Goal: Transaction & Acquisition: Purchase product/service

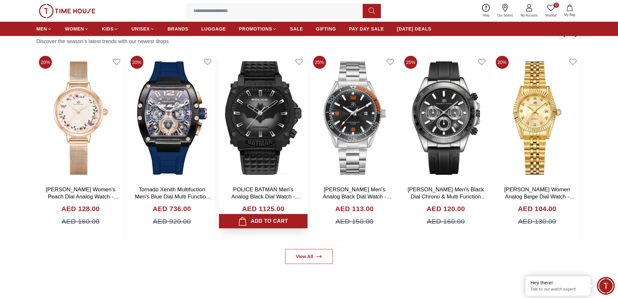
scroll to position [454, 0]
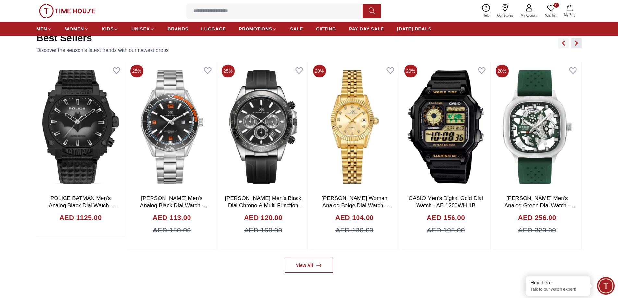
click at [576, 43] on icon "button" at bounding box center [576, 43] width 5 height 5
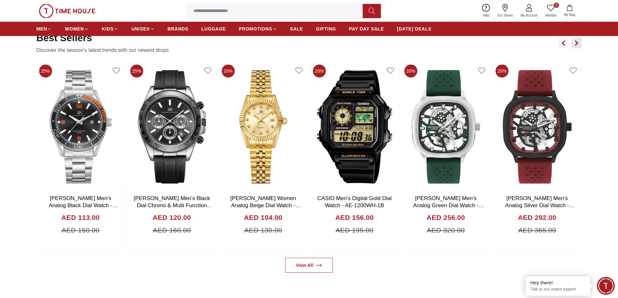
click at [576, 43] on icon "button" at bounding box center [576, 43] width 5 height 5
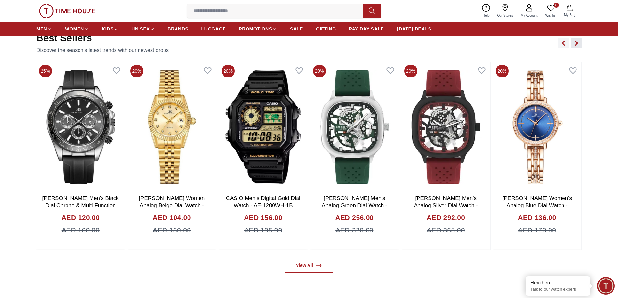
click at [576, 43] on icon "button" at bounding box center [576, 43] width 5 height 5
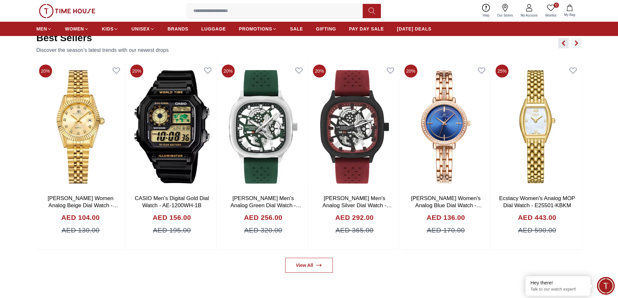
click at [562, 46] on button "button" at bounding box center [564, 43] width 10 height 10
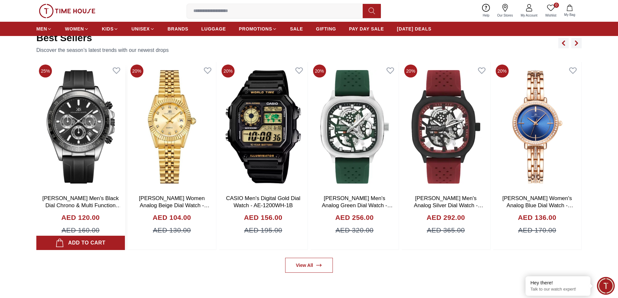
click at [98, 132] on img at bounding box center [80, 127] width 89 height 130
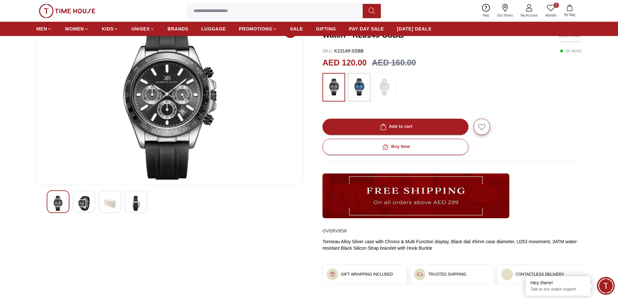
scroll to position [65, 0]
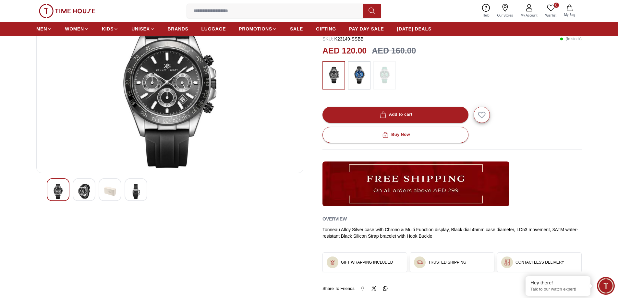
click at [82, 194] on img at bounding box center [84, 191] width 12 height 15
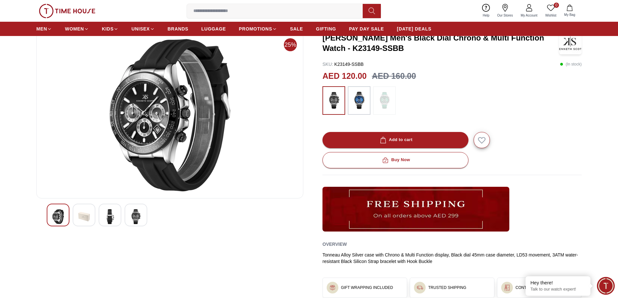
scroll to position [32, 0]
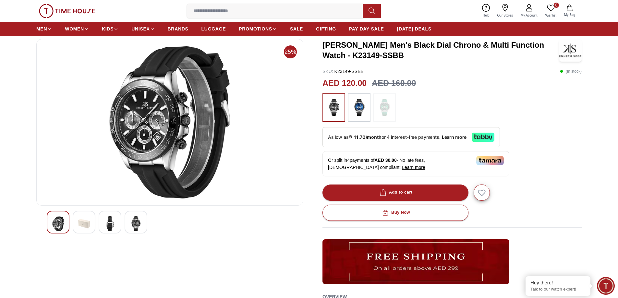
click at [112, 224] on img at bounding box center [110, 223] width 12 height 15
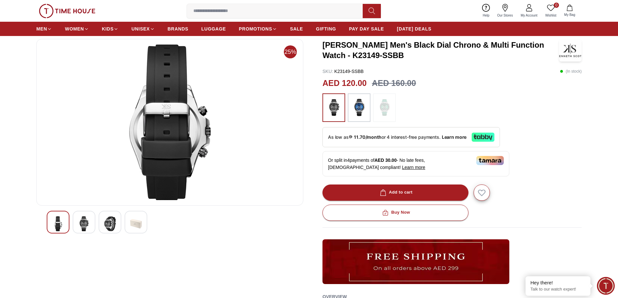
click at [139, 222] on img at bounding box center [136, 223] width 12 height 15
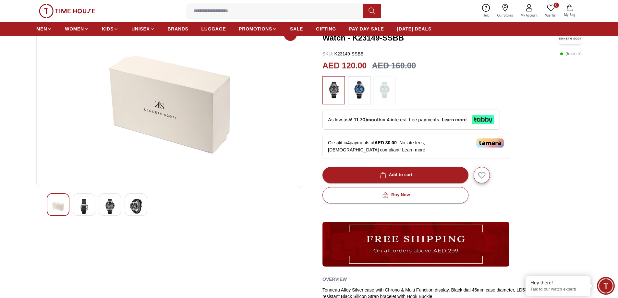
scroll to position [0, 0]
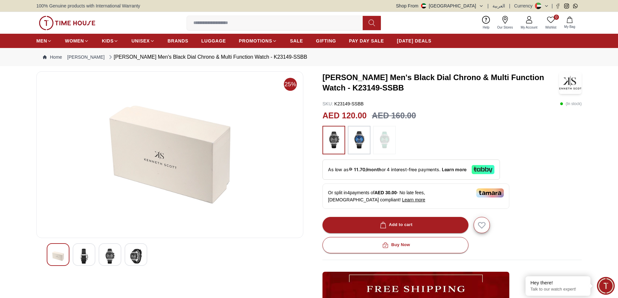
click at [136, 257] on img at bounding box center [136, 256] width 12 height 15
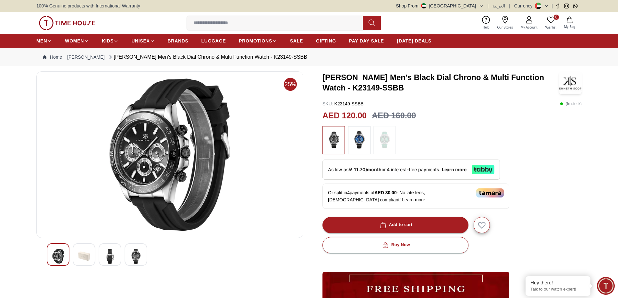
click at [173, 154] on img at bounding box center [170, 155] width 256 height 156
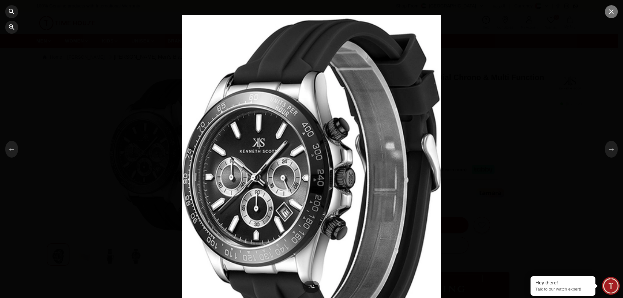
click at [607, 16] on button "button" at bounding box center [611, 11] width 13 height 13
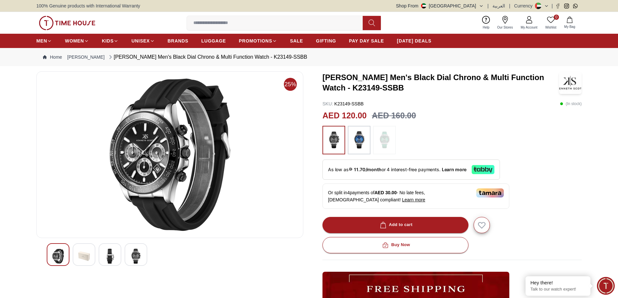
click at [360, 141] on img at bounding box center [359, 140] width 16 height 22
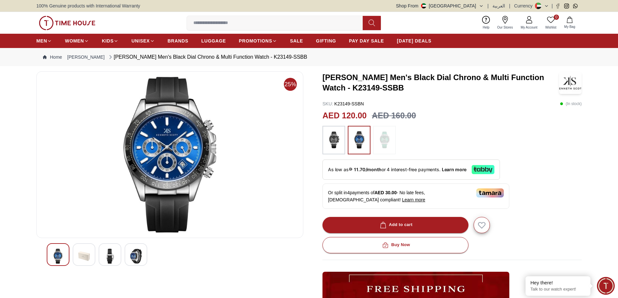
click at [138, 255] on img at bounding box center [136, 256] width 12 height 15
